Goal: Transaction & Acquisition: Purchase product/service

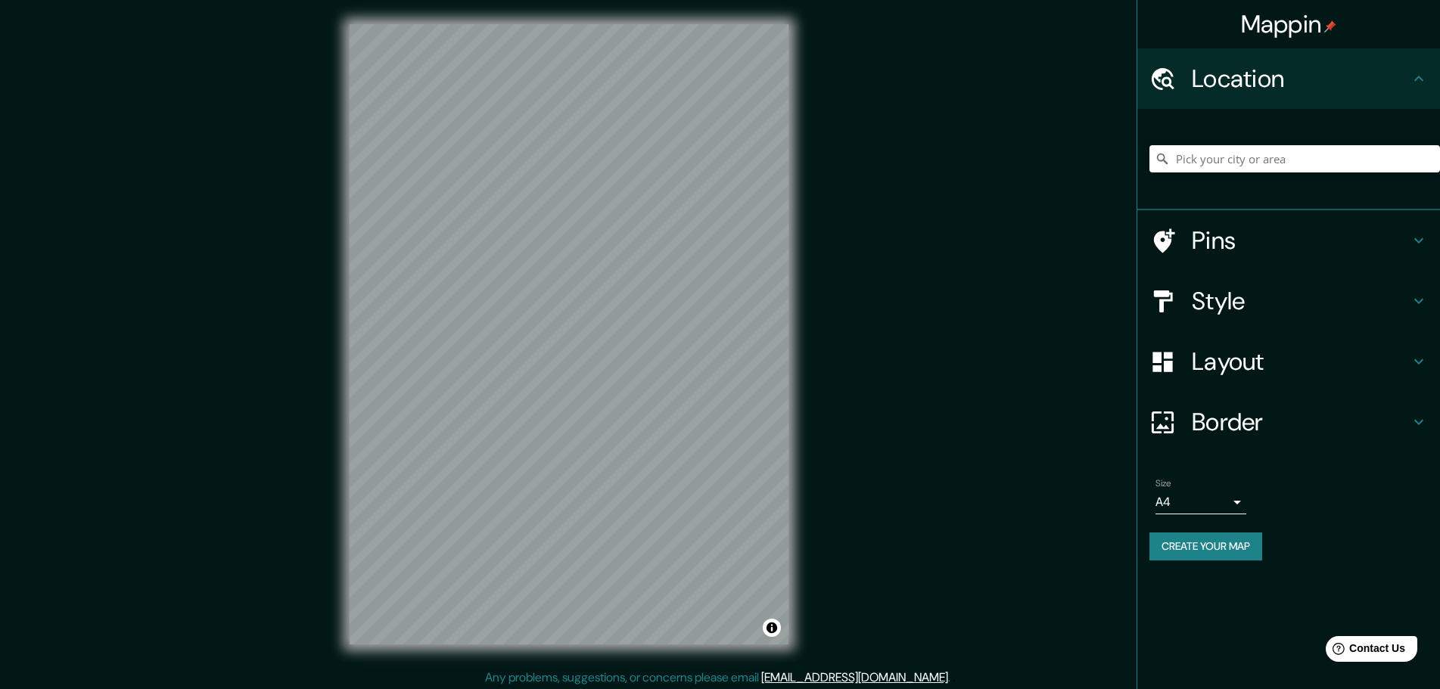
click at [1400, 303] on h4 "Style" at bounding box center [1301, 301] width 218 height 30
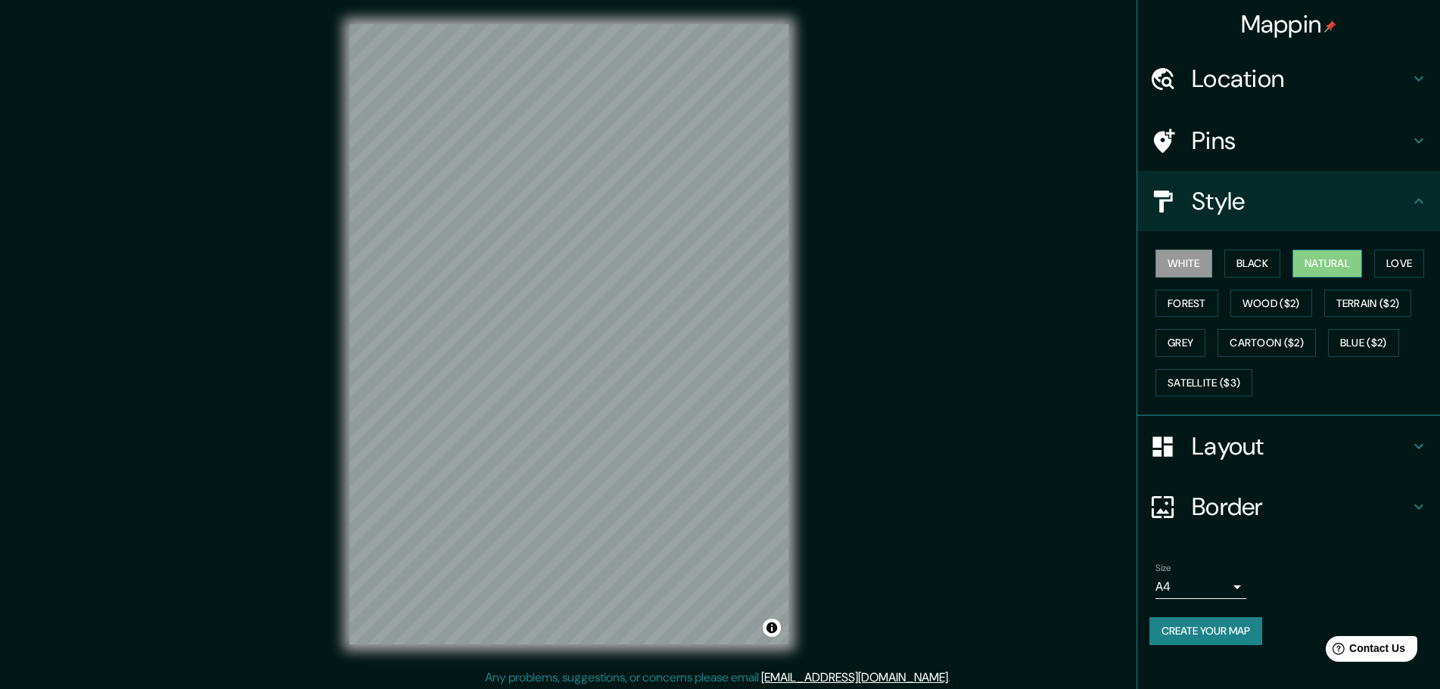
click at [1352, 262] on button "Natural" at bounding box center [1327, 264] width 70 height 28
click at [1245, 255] on button "Black" at bounding box center [1252, 264] width 57 height 28
click at [1346, 265] on button "Natural" at bounding box center [1327, 264] width 70 height 28
click at [1183, 301] on button "Forest" at bounding box center [1186, 304] width 63 height 28
click at [1185, 331] on button "Grey" at bounding box center [1180, 343] width 50 height 28
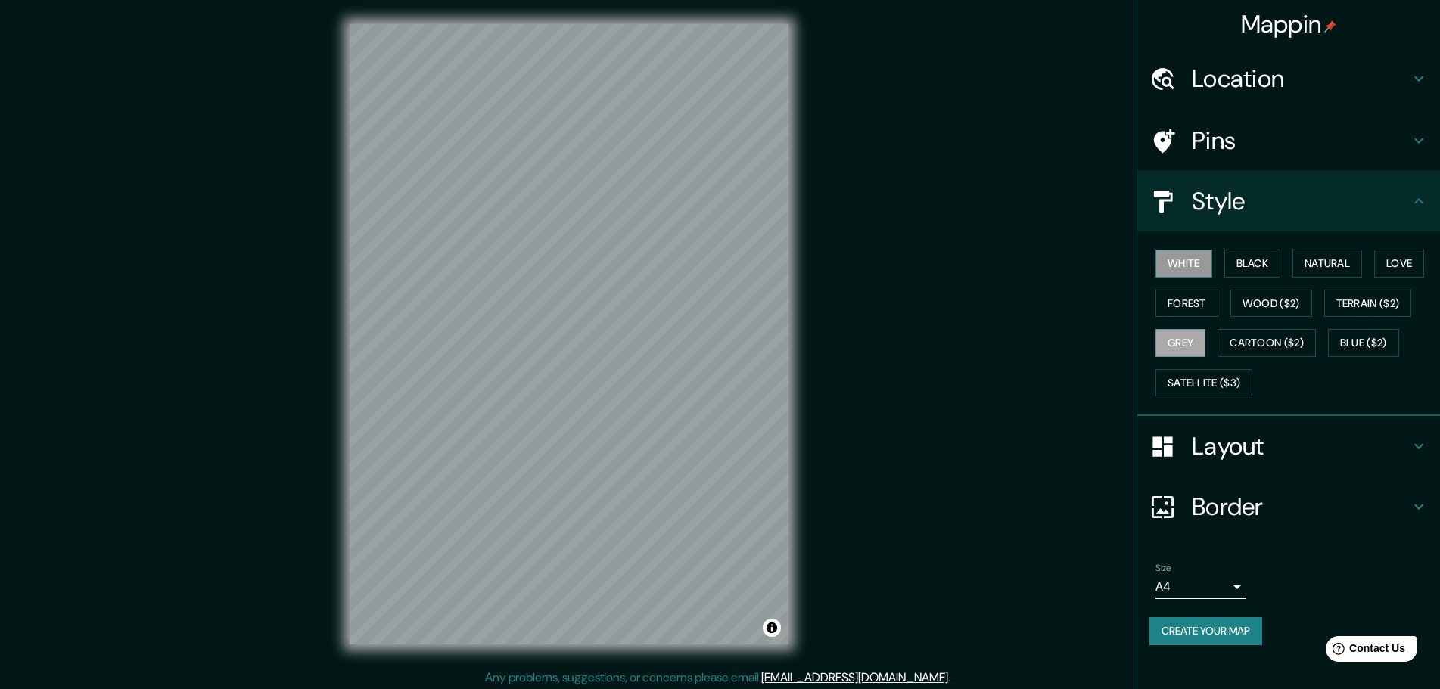
click at [1195, 260] on button "White" at bounding box center [1183, 264] width 57 height 28
click at [1318, 253] on button "Natural" at bounding box center [1327, 264] width 70 height 28
click at [1174, 347] on button "Grey" at bounding box center [1180, 343] width 50 height 28
click at [1325, 275] on button "Natural" at bounding box center [1327, 264] width 70 height 28
click at [1379, 338] on button "Blue ($2)" at bounding box center [1363, 343] width 71 height 28
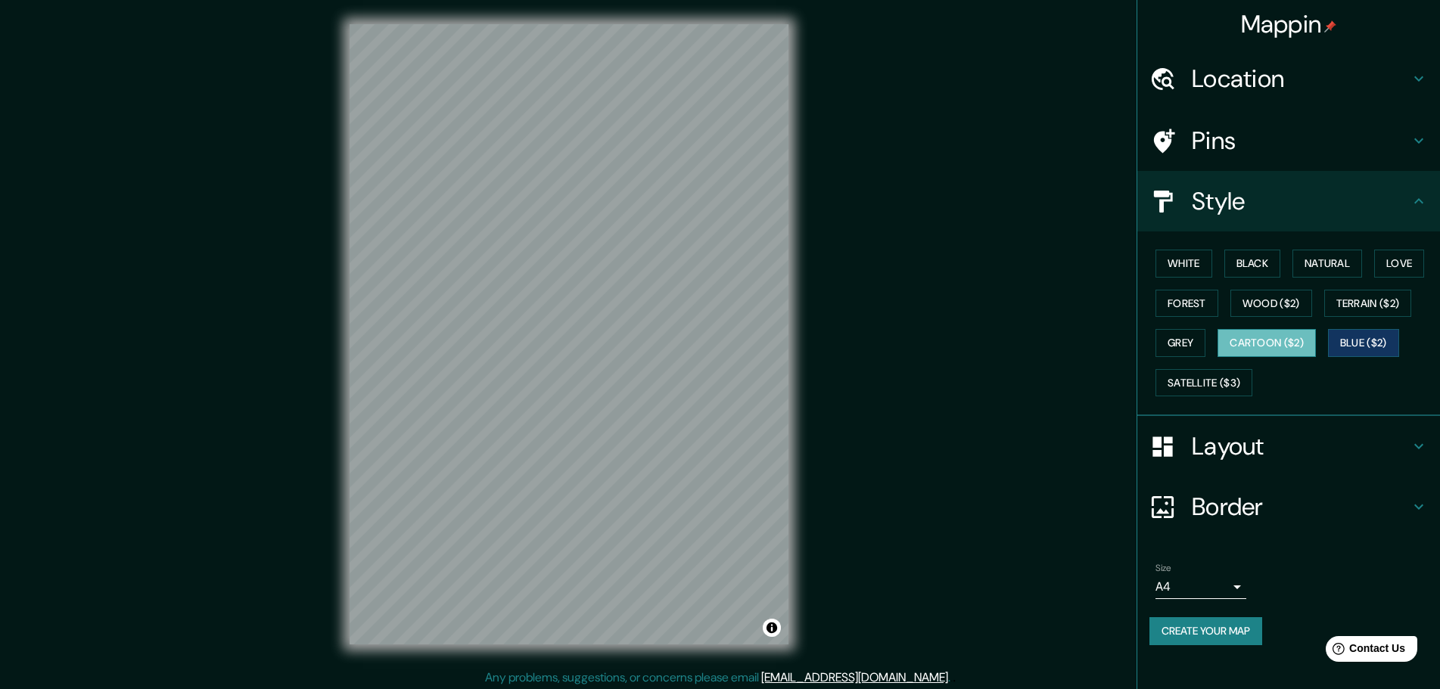
click at [1279, 338] on button "Cartoon ($2)" at bounding box center [1266, 343] width 98 height 28
click at [1172, 337] on button "Grey" at bounding box center [1180, 343] width 50 height 28
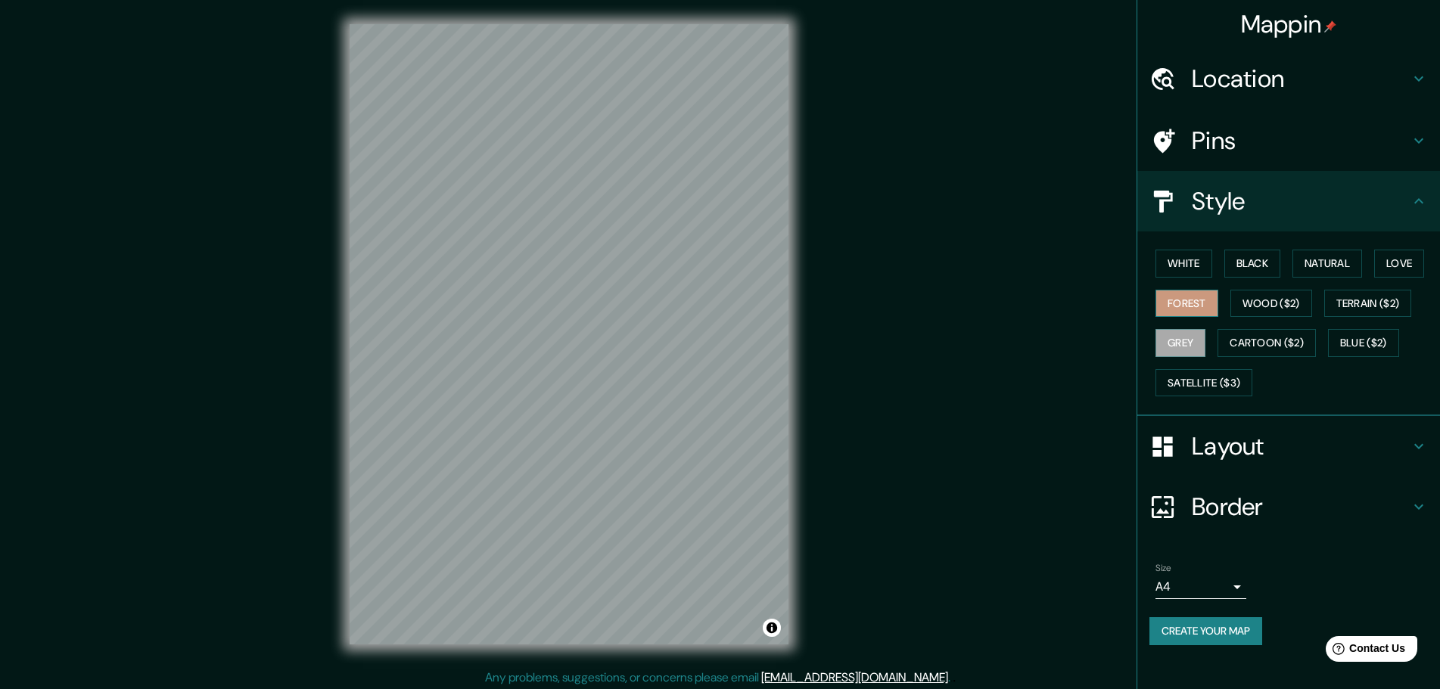
click at [1207, 306] on button "Forest" at bounding box center [1186, 304] width 63 height 28
click at [1261, 271] on button "Black" at bounding box center [1252, 264] width 57 height 28
click at [1305, 263] on button "Natural" at bounding box center [1327, 264] width 70 height 28
click at [1391, 265] on button "Love" at bounding box center [1399, 264] width 50 height 28
click at [1173, 268] on button "White" at bounding box center [1183, 264] width 57 height 28
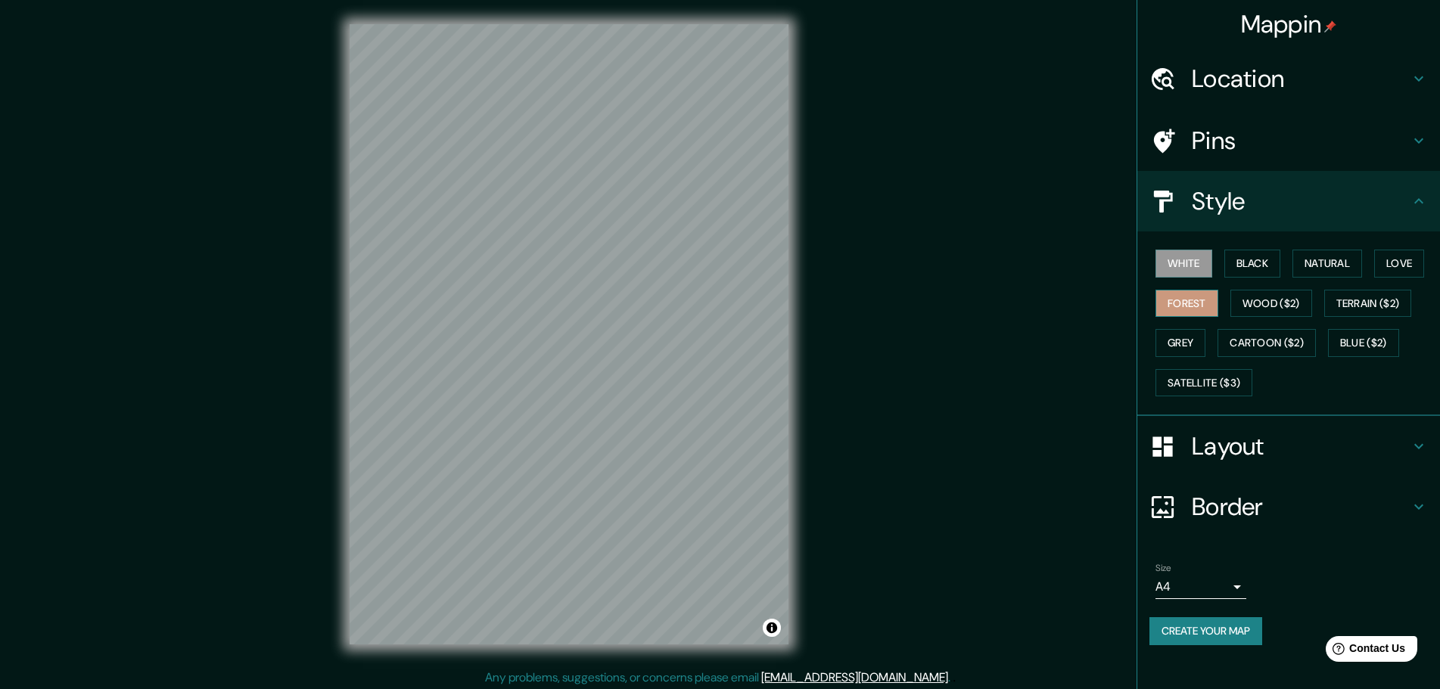
click at [1202, 300] on button "Forest" at bounding box center [1186, 304] width 63 height 28
click at [1248, 270] on button "Black" at bounding box center [1252, 264] width 57 height 28
click at [1192, 266] on button "White" at bounding box center [1183, 264] width 57 height 28
click at [1311, 264] on button "Natural" at bounding box center [1327, 264] width 70 height 28
click at [1173, 338] on button "Grey" at bounding box center [1180, 343] width 50 height 28
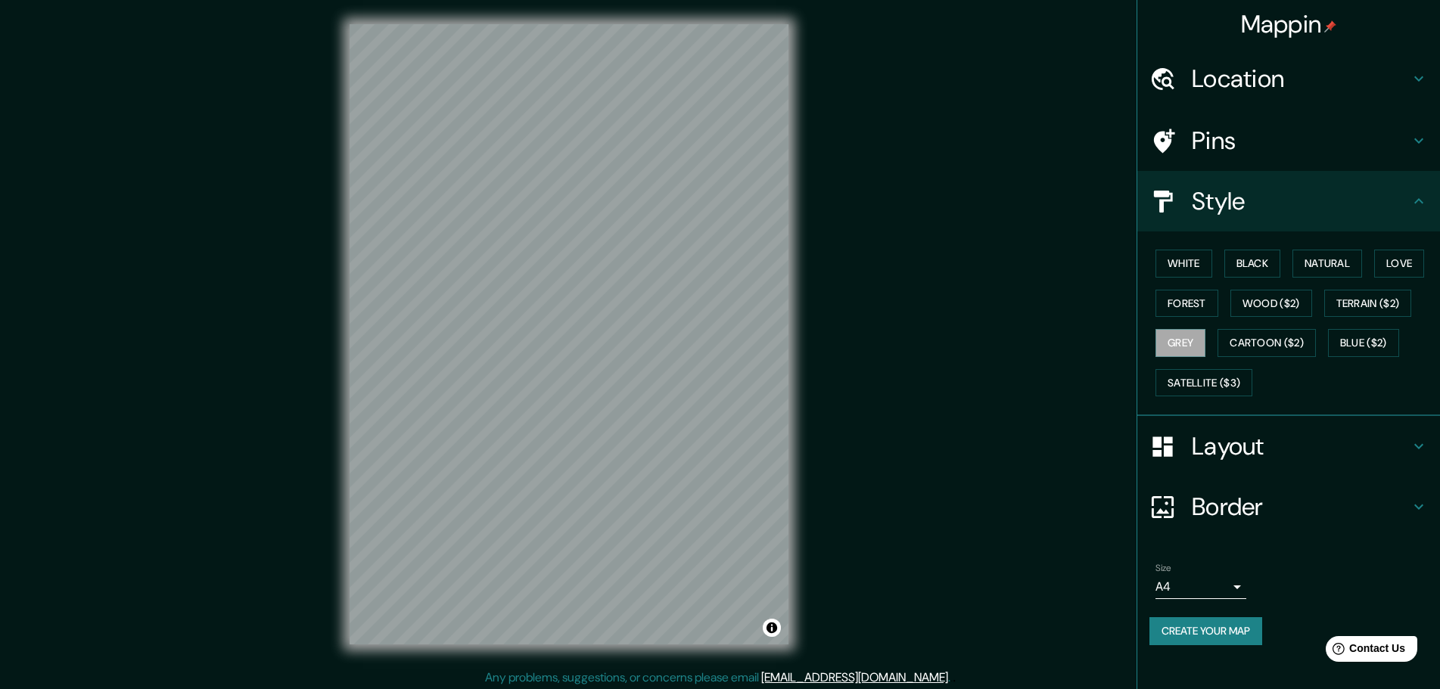
click at [1178, 443] on div at bounding box center [1170, 447] width 42 height 26
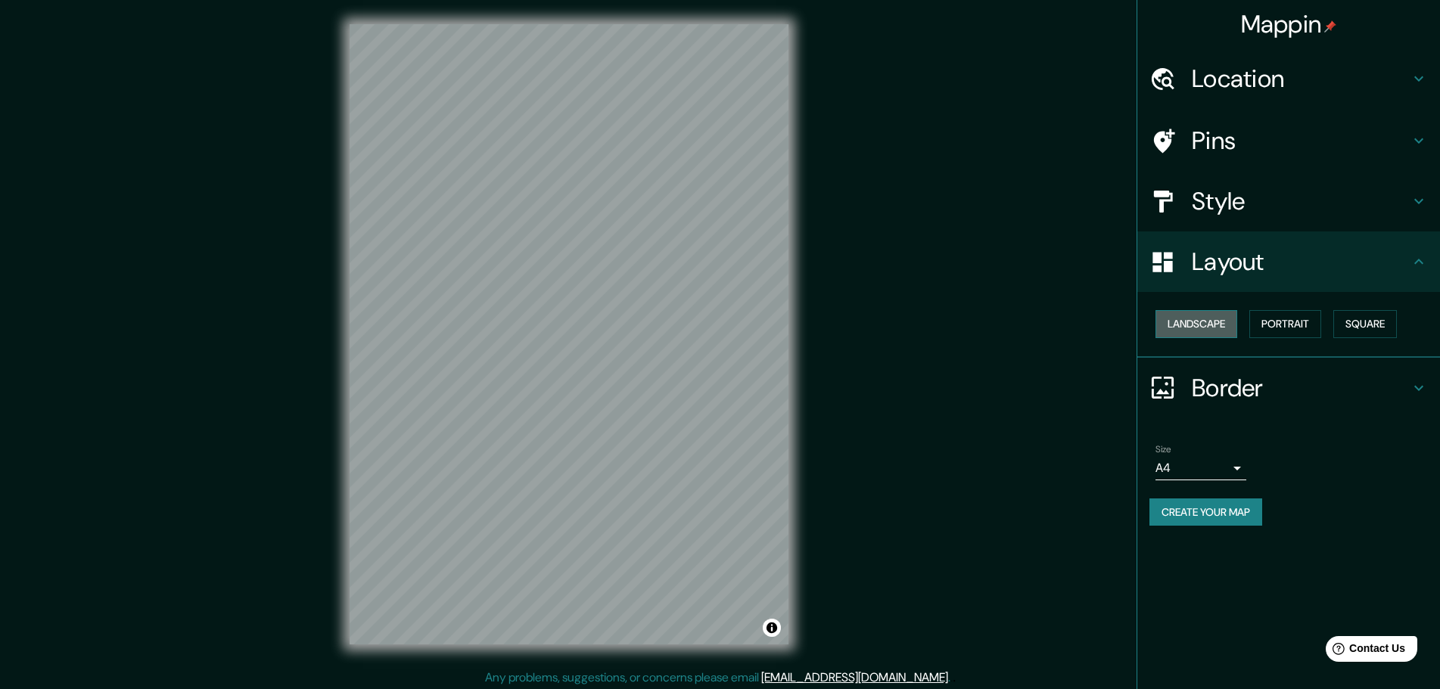
click at [1205, 330] on button "Landscape" at bounding box center [1196, 324] width 82 height 28
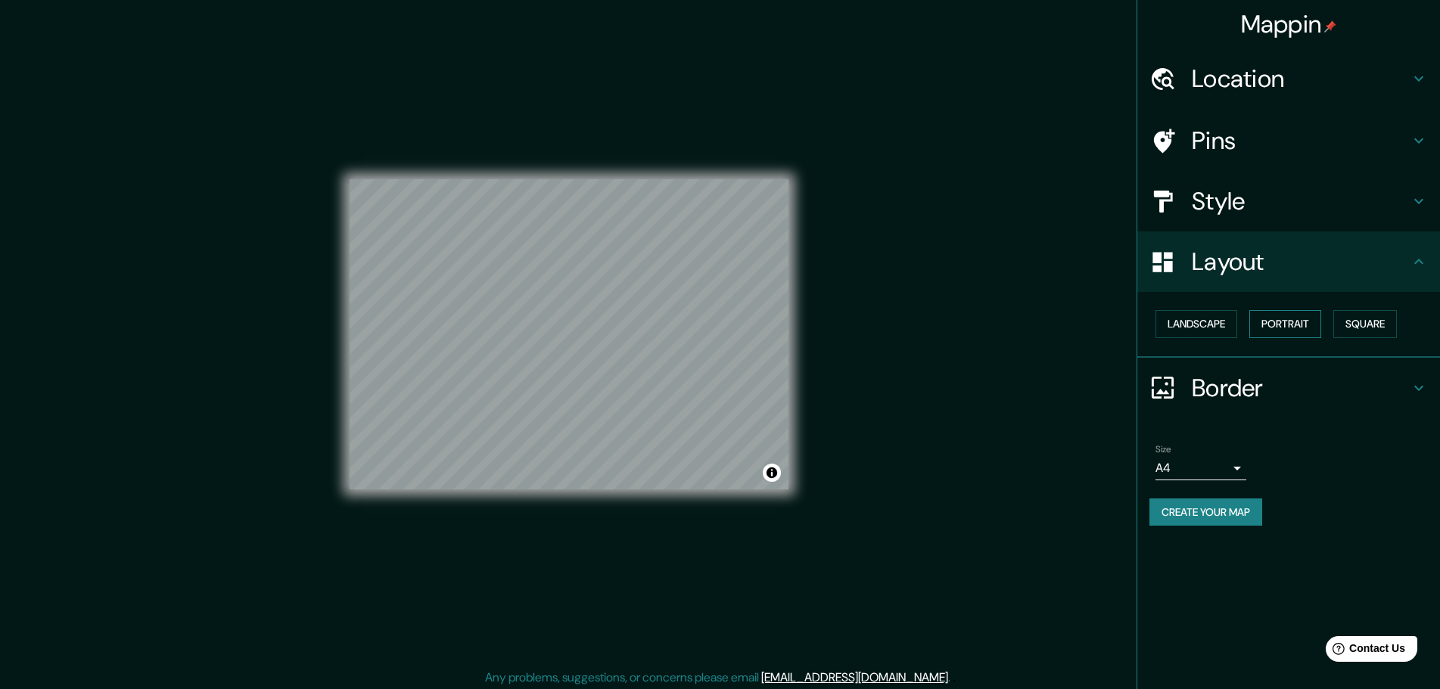
click at [1271, 319] on button "Portrait" at bounding box center [1285, 324] width 72 height 28
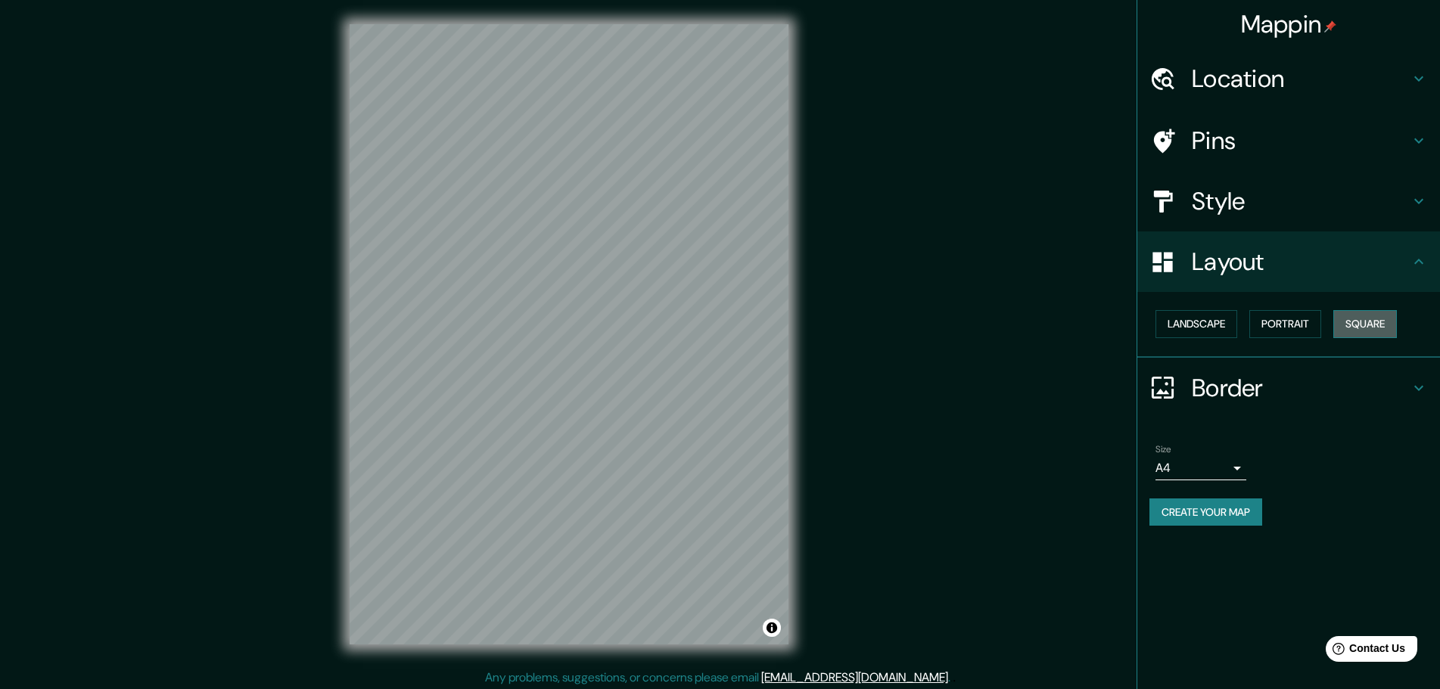
click at [1383, 326] on button "Square" at bounding box center [1365, 324] width 64 height 28
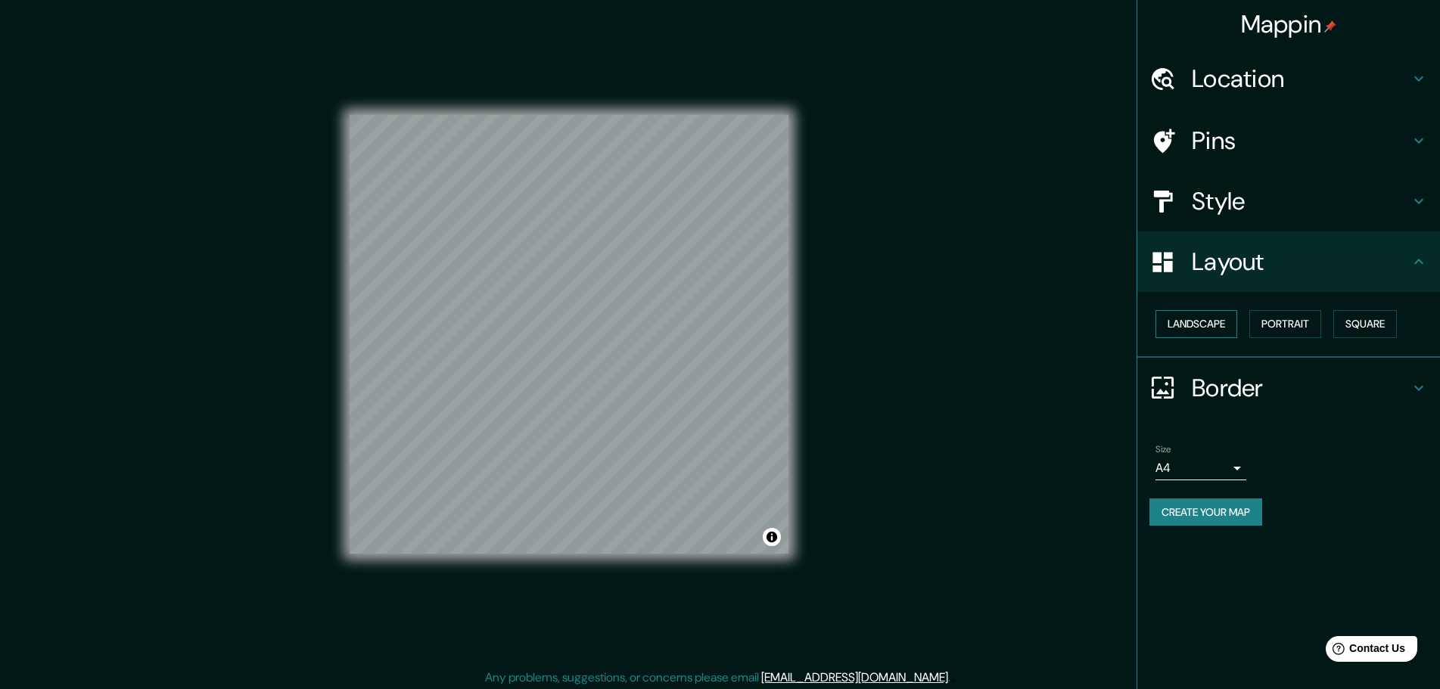
click at [1202, 318] on button "Landscape" at bounding box center [1196, 324] width 82 height 28
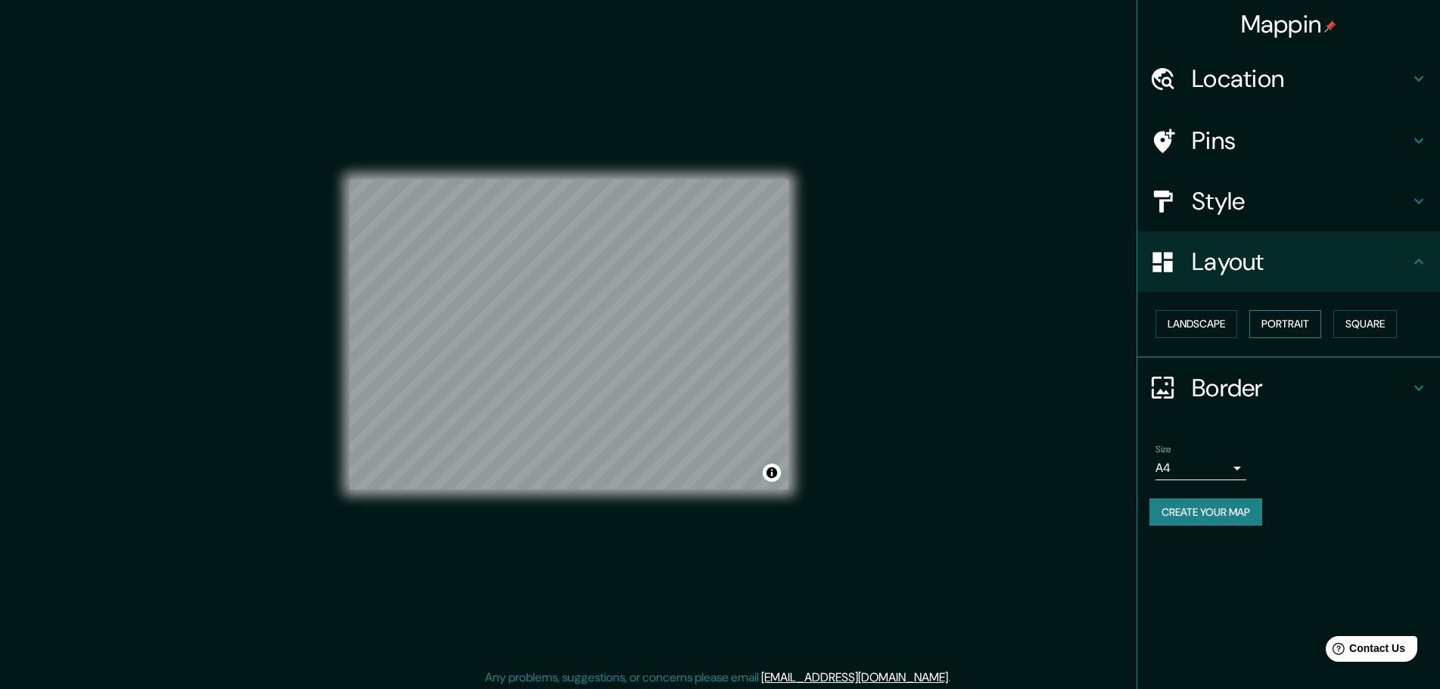
click at [1304, 329] on button "Portrait" at bounding box center [1285, 324] width 72 height 28
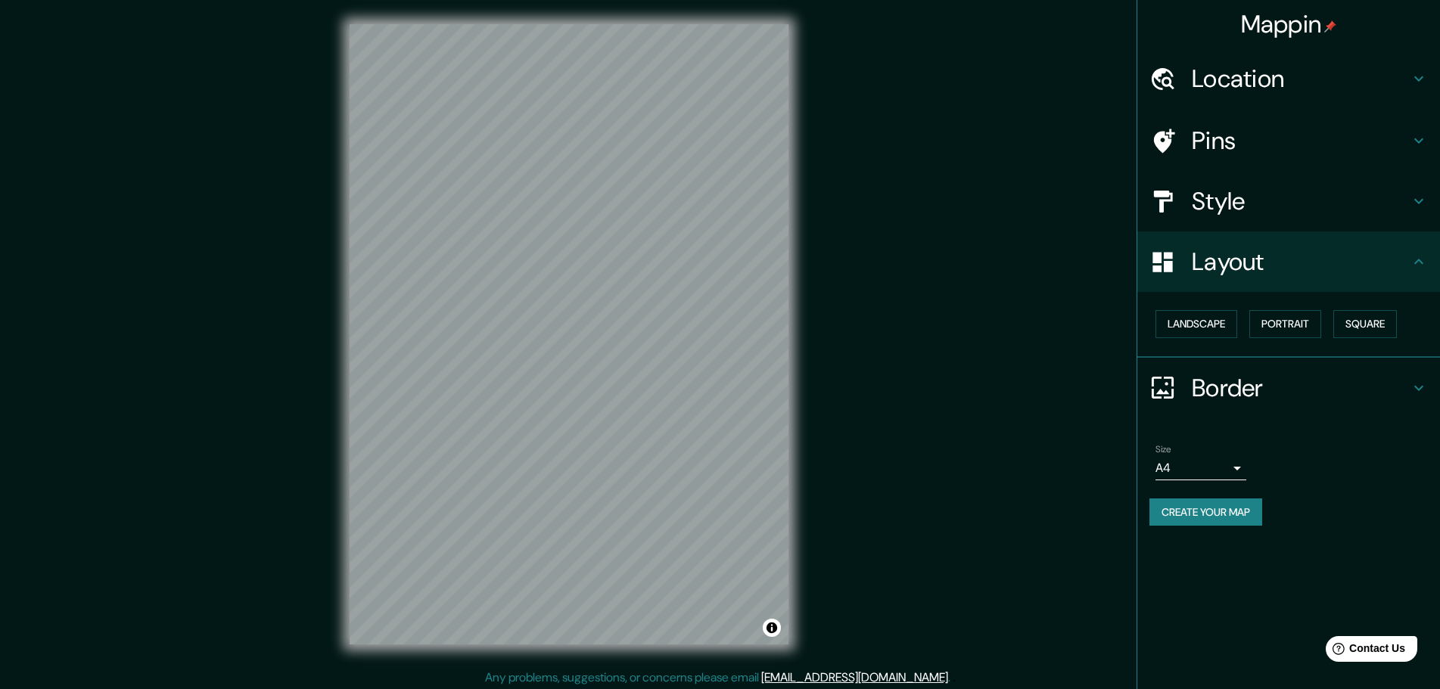
click at [952, 289] on div "Mappin Location Pins Style Layout Landscape Portrait Square Border Choose a bor…" at bounding box center [720, 346] width 1440 height 693
click at [1168, 502] on button "Create your map" at bounding box center [1205, 513] width 113 height 28
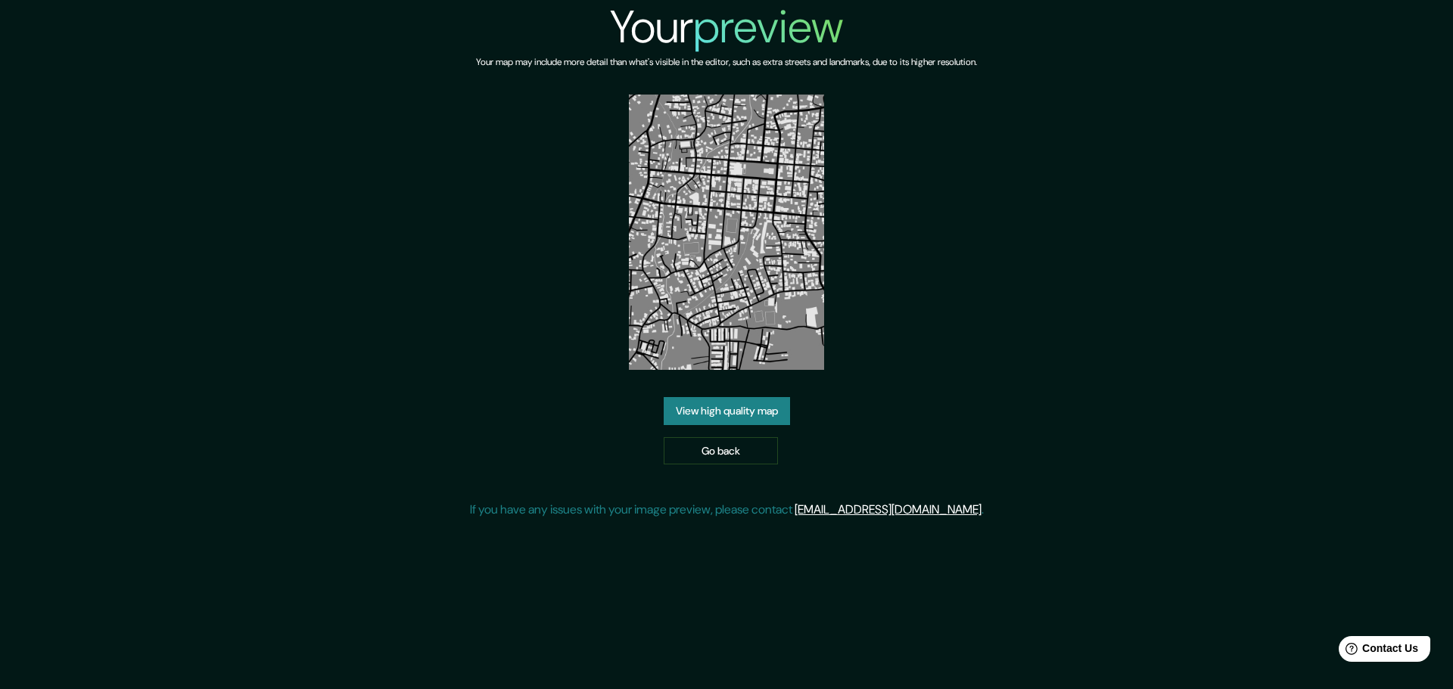
click at [747, 415] on link "View high quality map" at bounding box center [727, 411] width 126 height 28
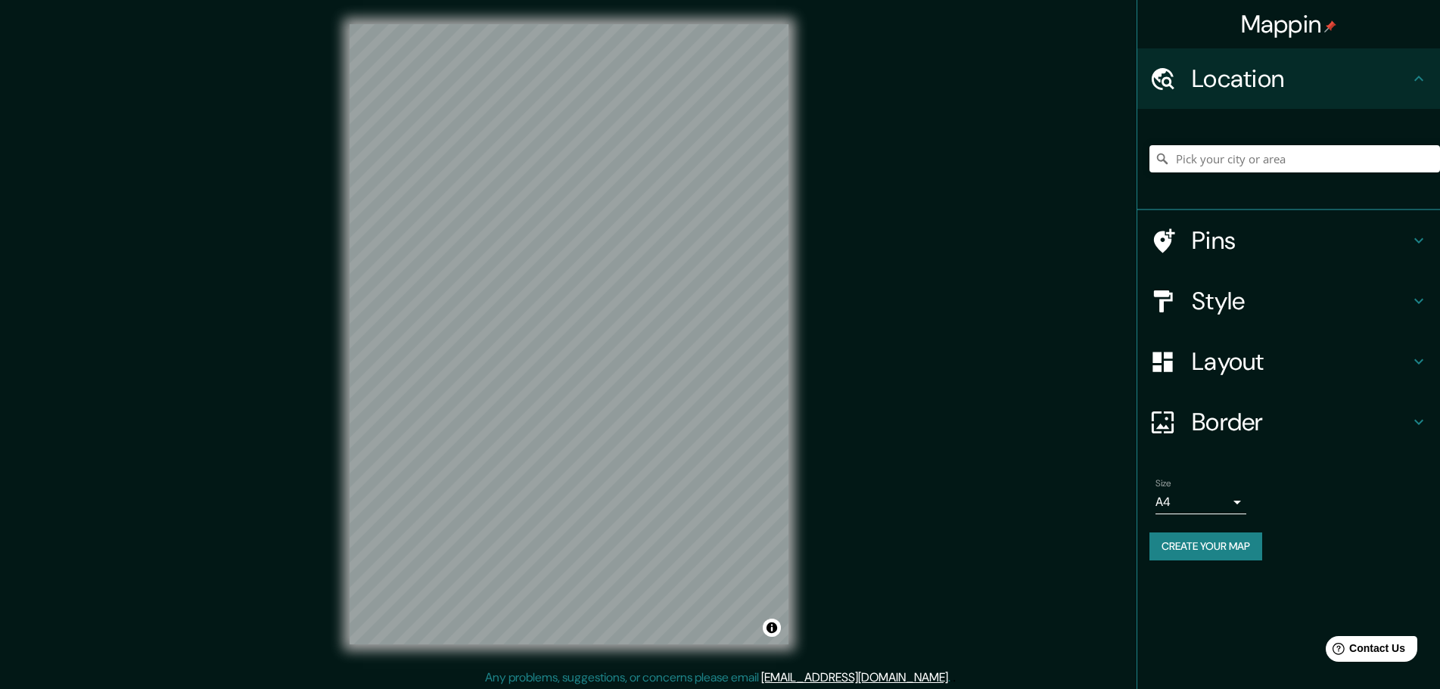
click at [1283, 307] on h4 "Style" at bounding box center [1301, 301] width 218 height 30
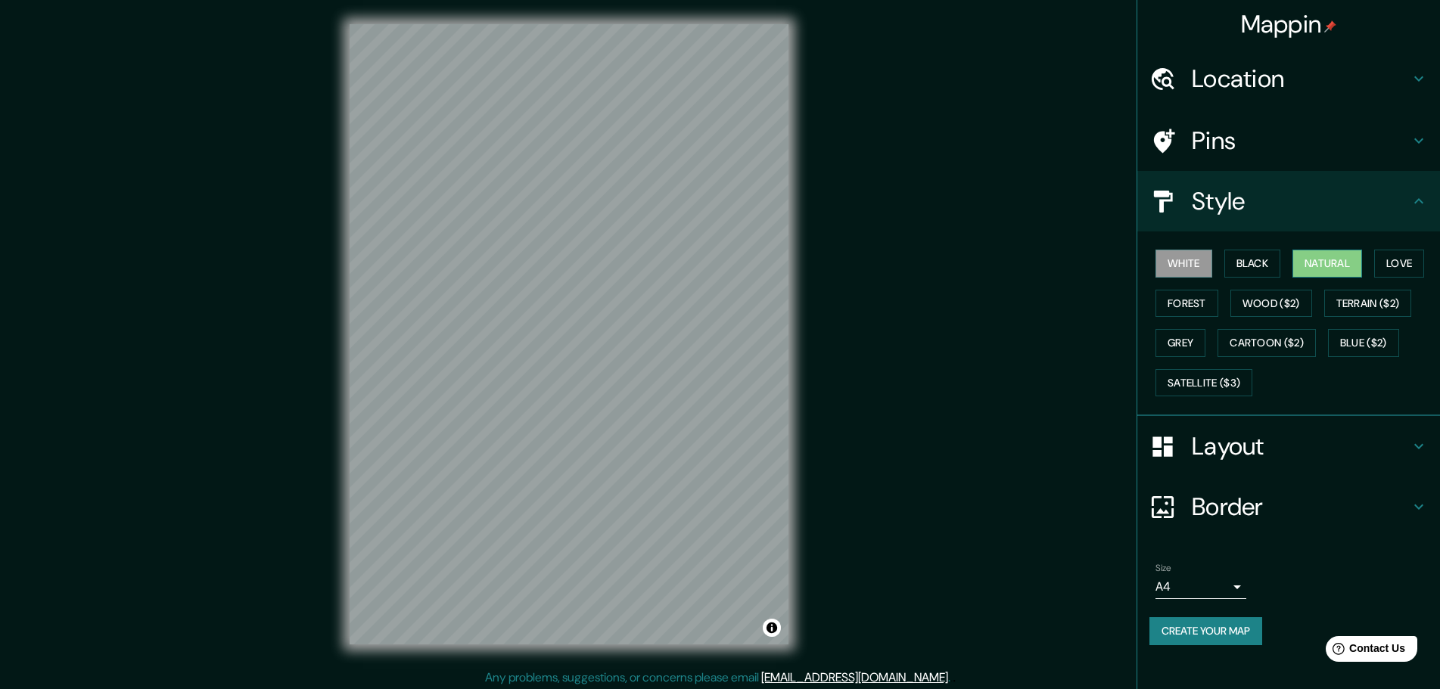
click at [1320, 257] on button "Natural" at bounding box center [1327, 264] width 70 height 28
click at [1246, 439] on h4 "Layout" at bounding box center [1301, 446] width 218 height 30
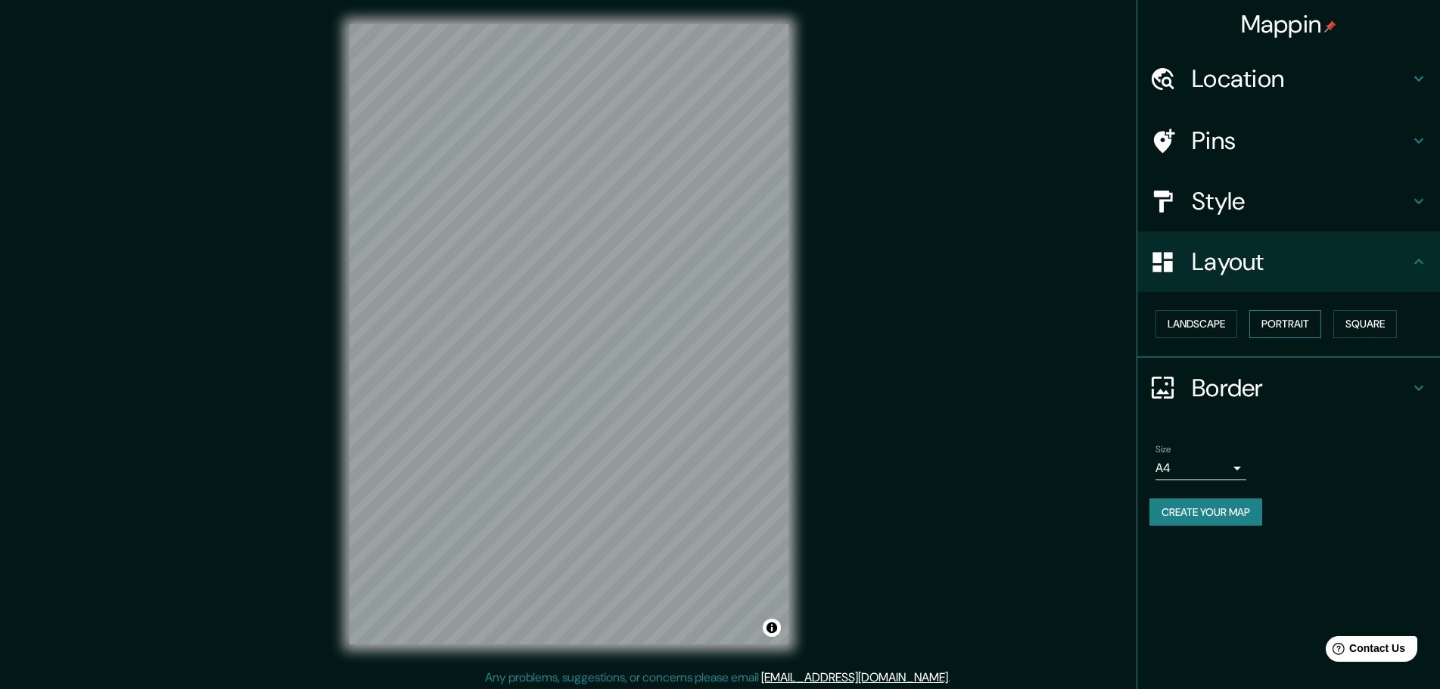
click at [1277, 325] on button "Portrait" at bounding box center [1285, 324] width 72 height 28
click at [1172, 321] on button "Landscape" at bounding box center [1196, 324] width 82 height 28
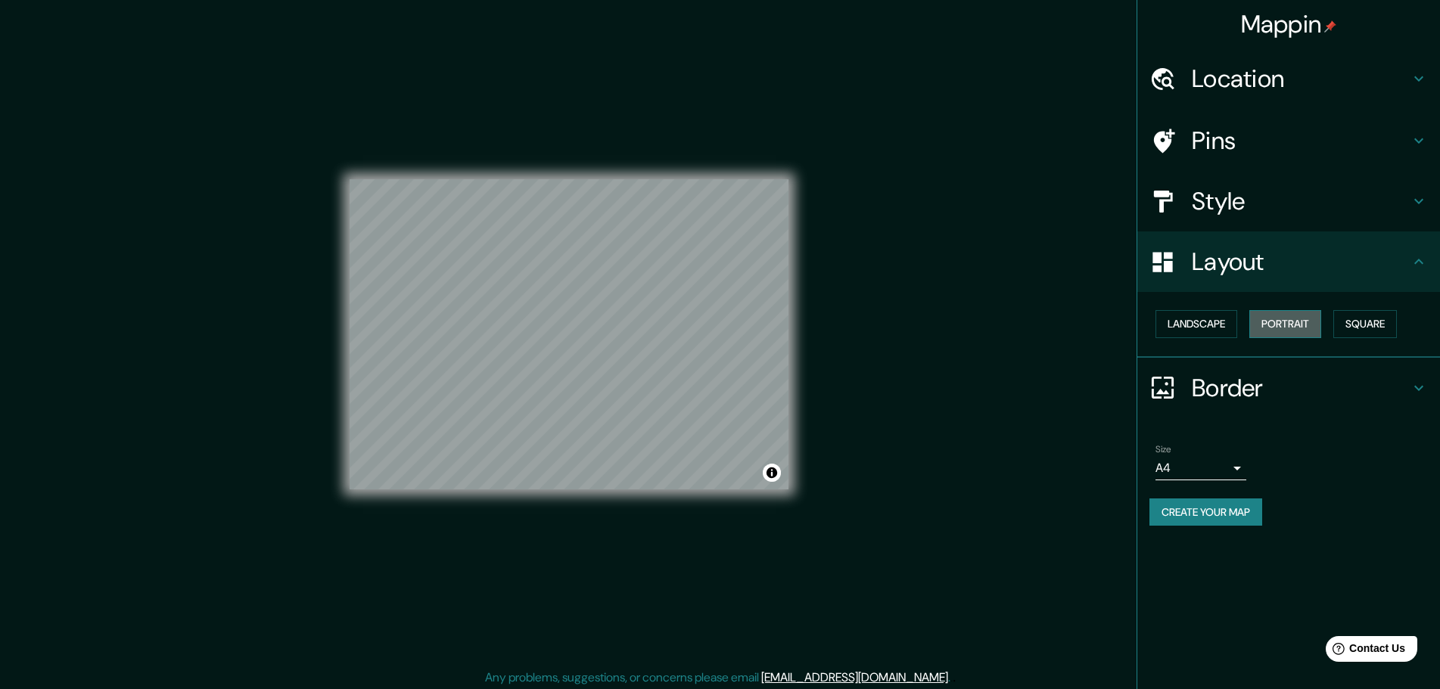
click at [1295, 322] on button "Portrait" at bounding box center [1285, 324] width 72 height 28
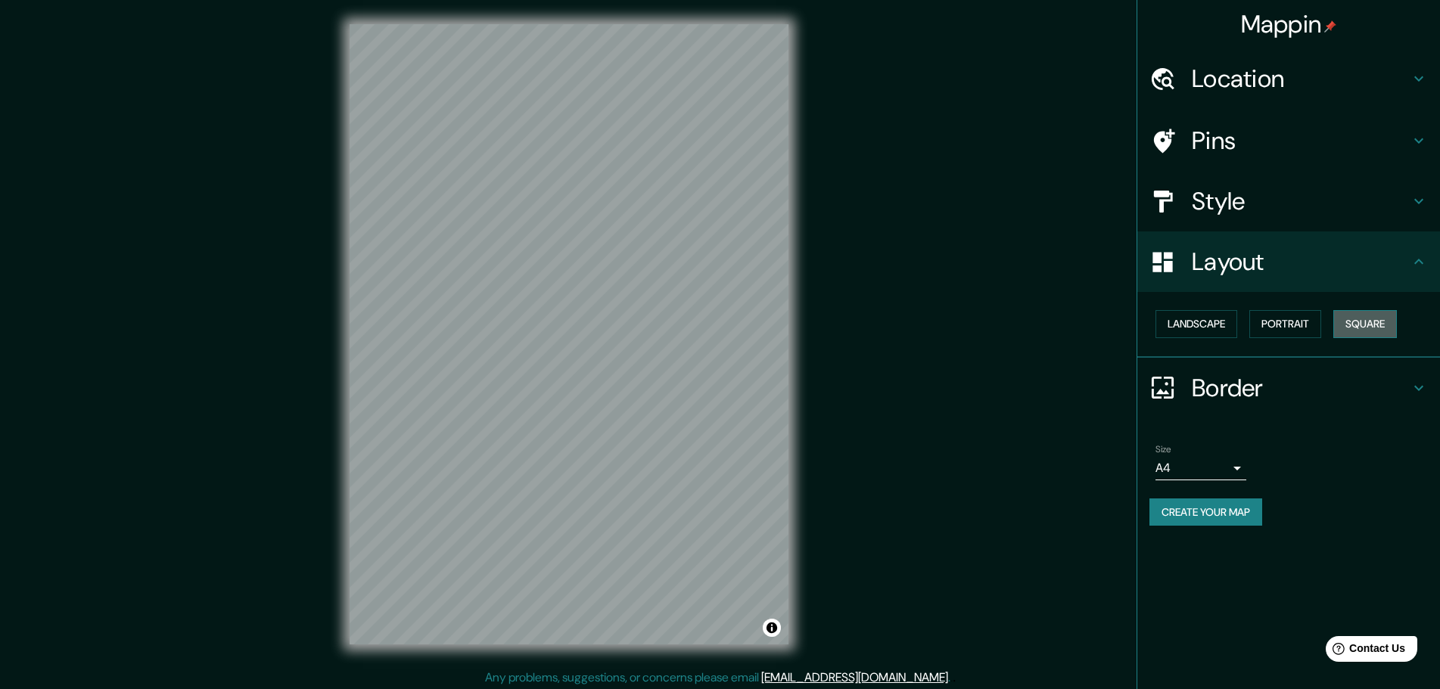
click at [1378, 322] on button "Square" at bounding box center [1365, 324] width 64 height 28
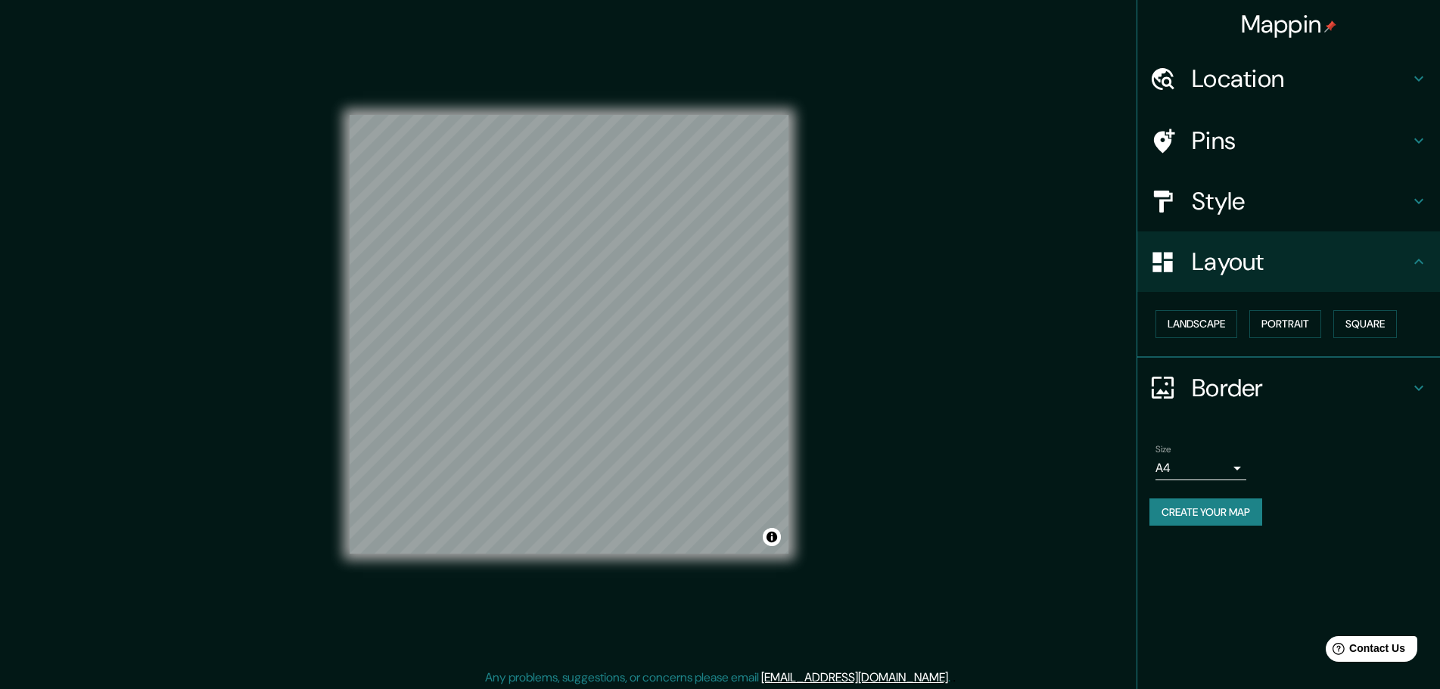
click at [1251, 320] on div "Landscape Portrait Square" at bounding box center [1294, 324] width 291 height 40
click at [1280, 323] on button "Portrait" at bounding box center [1285, 324] width 72 height 28
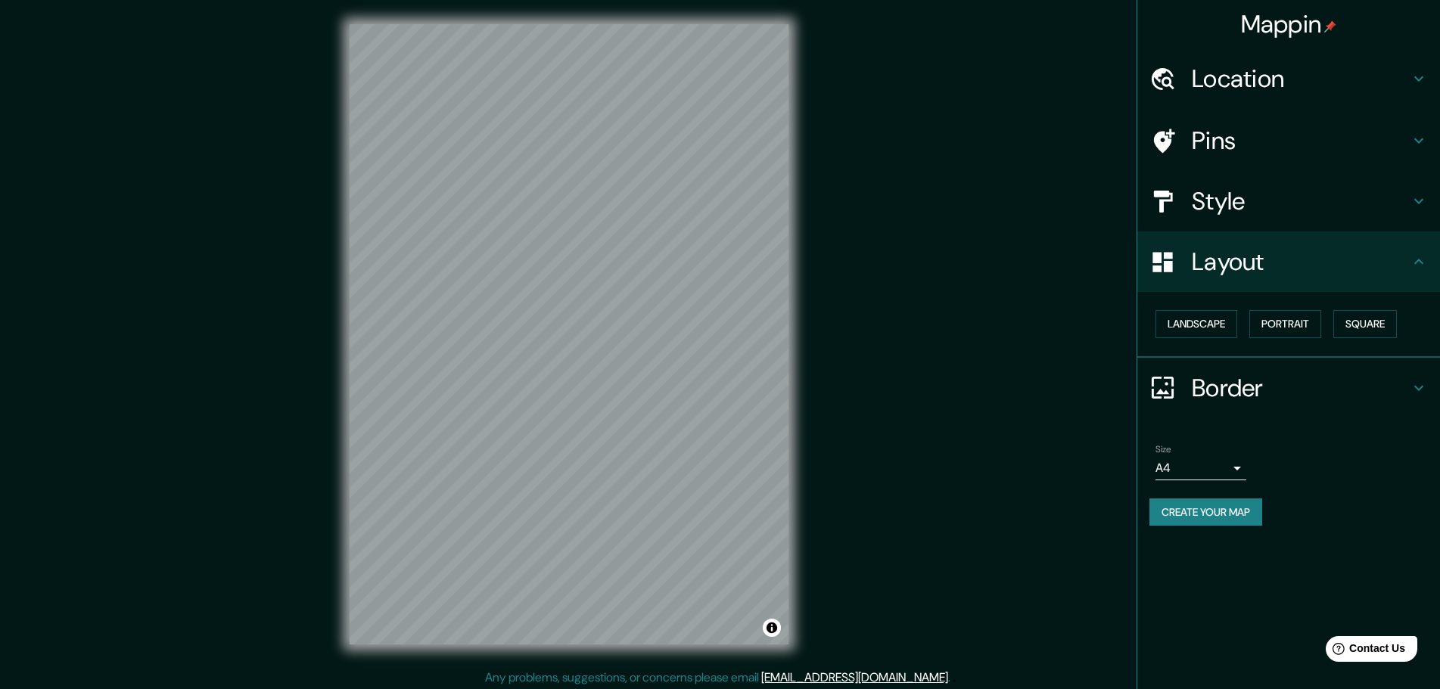
click at [1273, 378] on h4 "Border" at bounding box center [1301, 388] width 218 height 30
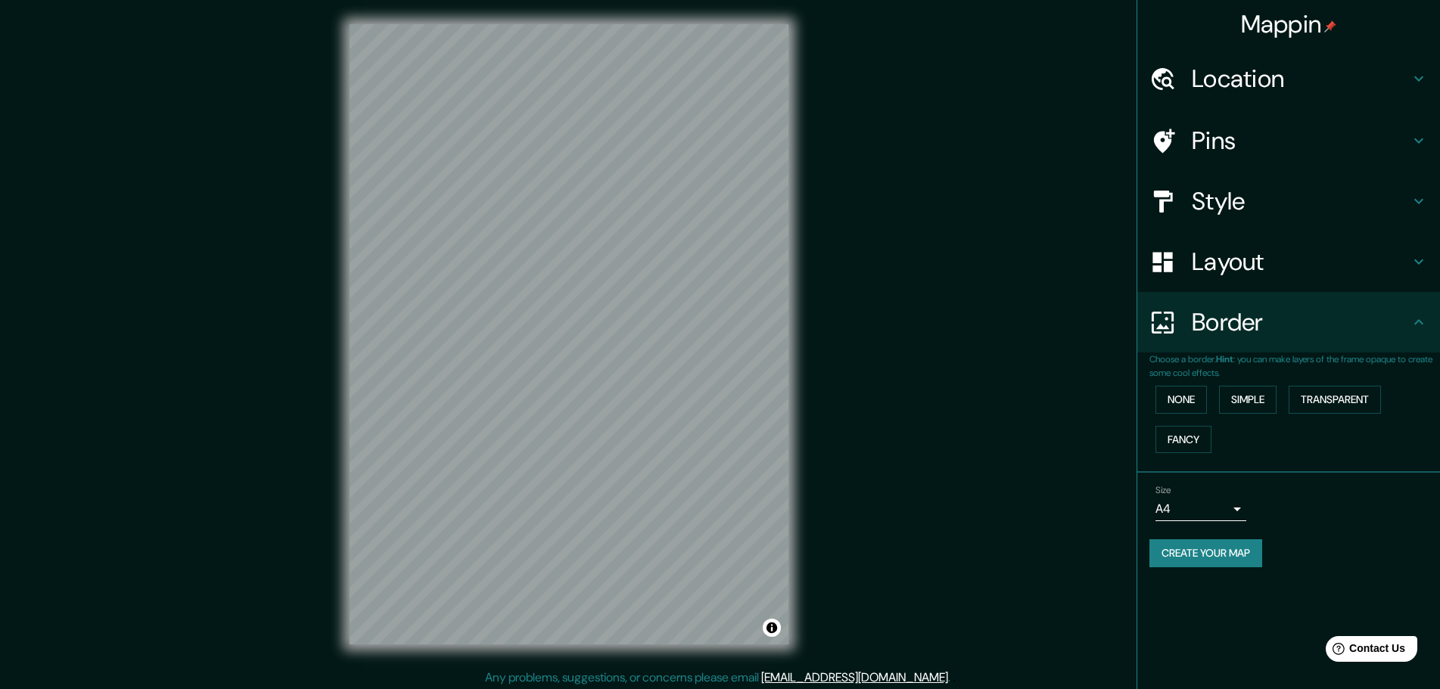
click at [1255, 341] on div "Border" at bounding box center [1288, 322] width 303 height 61
click at [1192, 549] on button "Create your map" at bounding box center [1205, 553] width 113 height 28
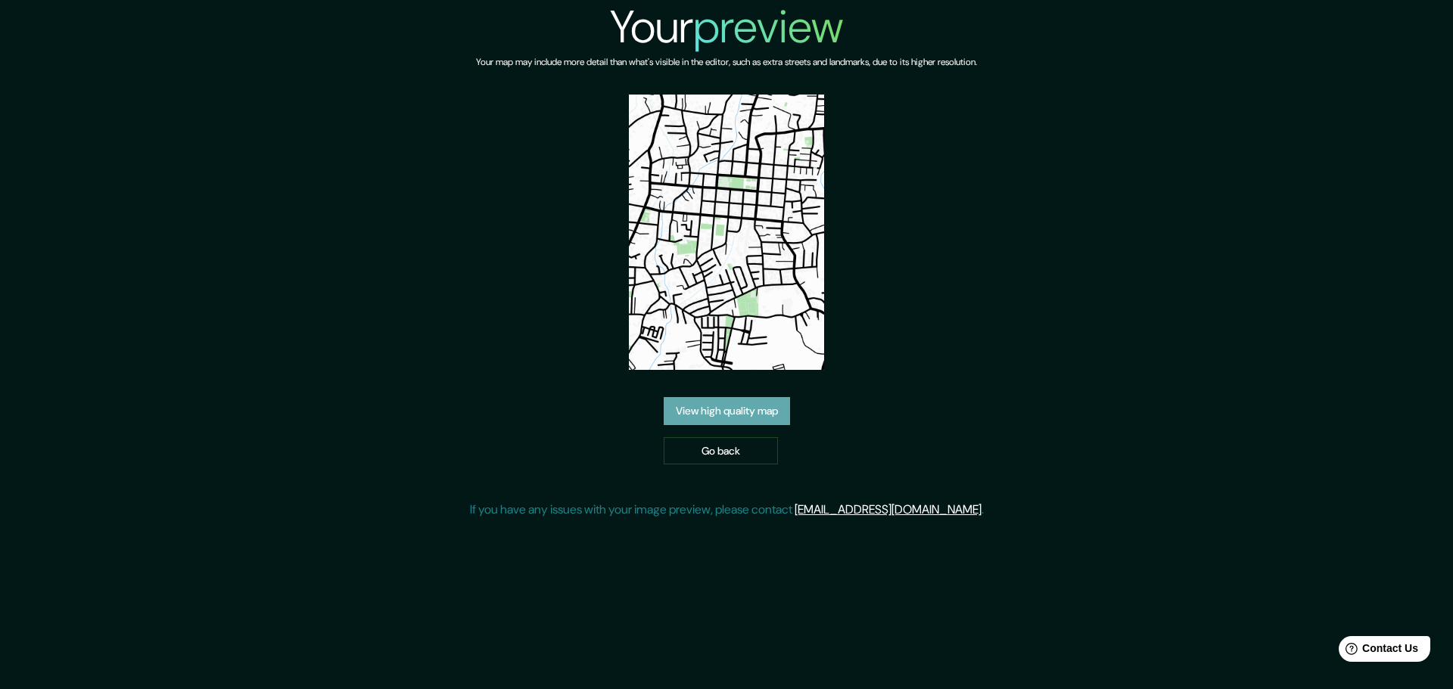
click at [728, 409] on link "View high quality map" at bounding box center [727, 411] width 126 height 28
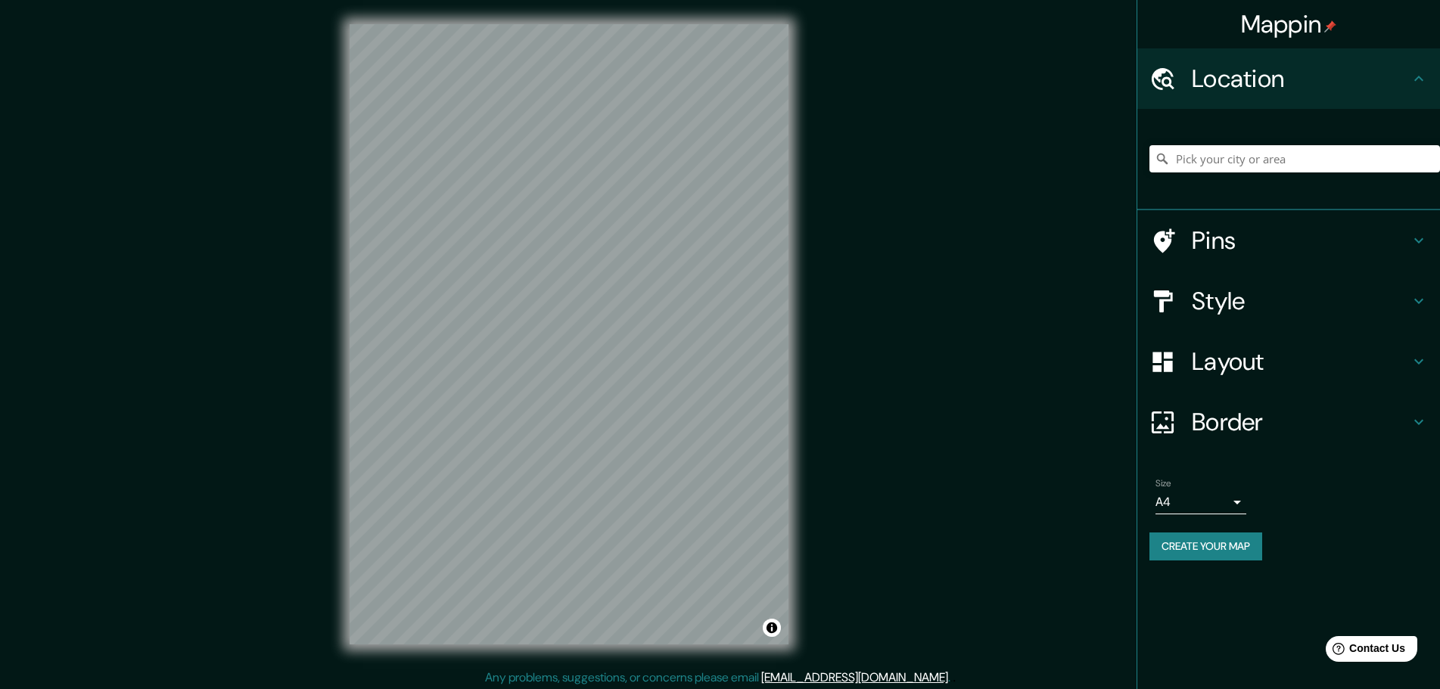
click at [1274, 312] on h4 "Style" at bounding box center [1301, 301] width 218 height 30
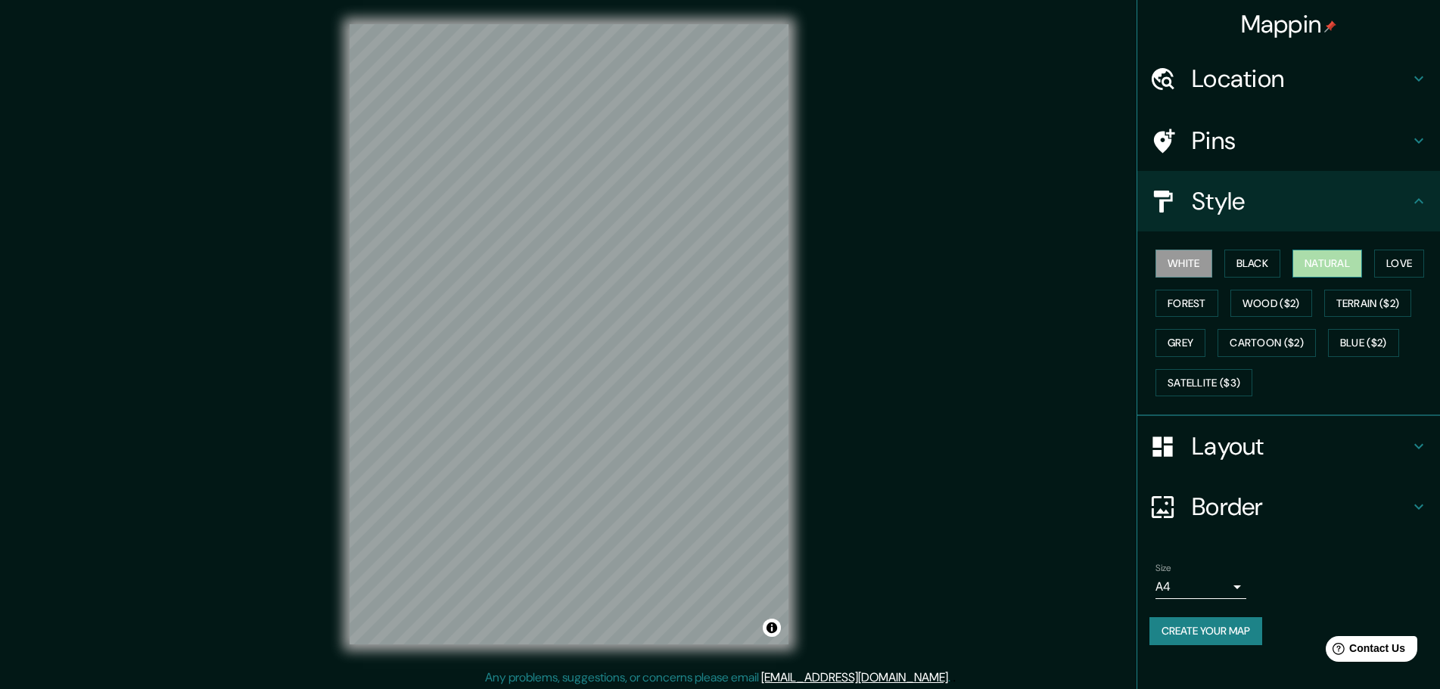
click at [1329, 256] on button "Natural" at bounding box center [1327, 264] width 70 height 28
click at [1239, 266] on button "Black" at bounding box center [1252, 264] width 57 height 28
click at [1161, 333] on button "Grey" at bounding box center [1180, 343] width 50 height 28
click at [1169, 633] on button "Create your map" at bounding box center [1205, 631] width 113 height 28
